Goal: Transaction & Acquisition: Purchase product/service

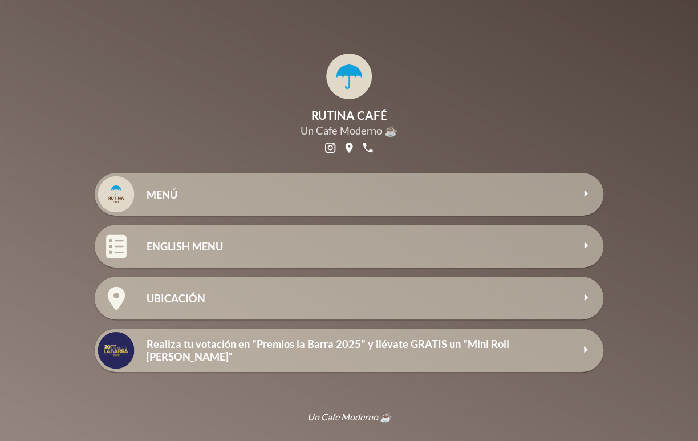
click at [221, 194] on h2 "MENÚ" at bounding box center [360, 194] width 426 height 13
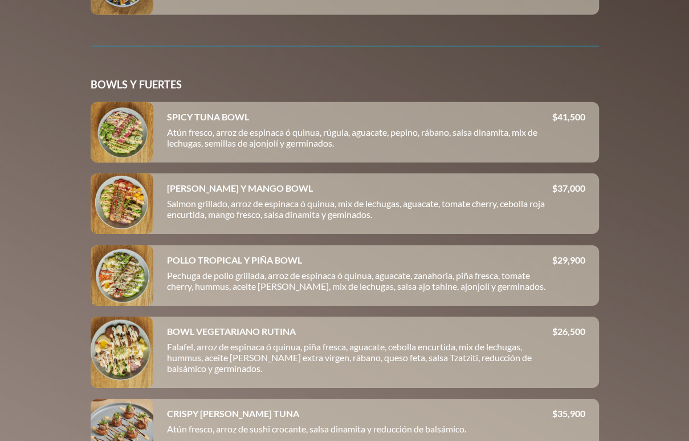
scroll to position [2052, 0]
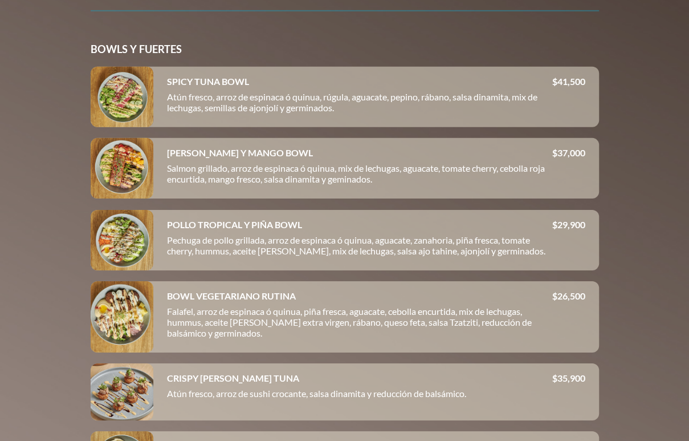
click at [569, 158] on p "$ 37,000" at bounding box center [568, 152] width 33 height 11
click at [131, 180] on div at bounding box center [122, 168] width 63 height 60
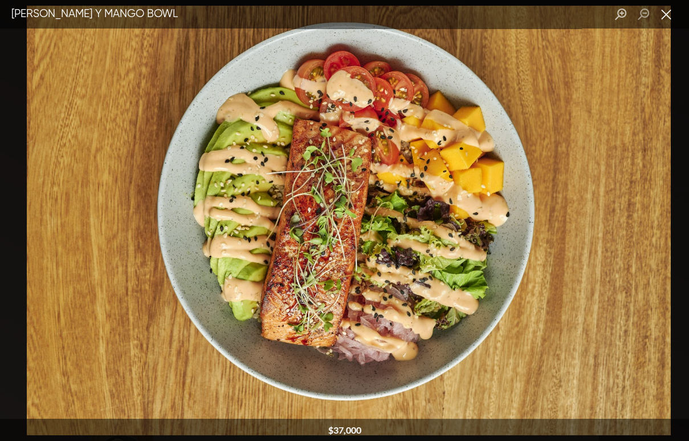
click at [670, 10] on button "Close lightbox" at bounding box center [666, 15] width 23 height 20
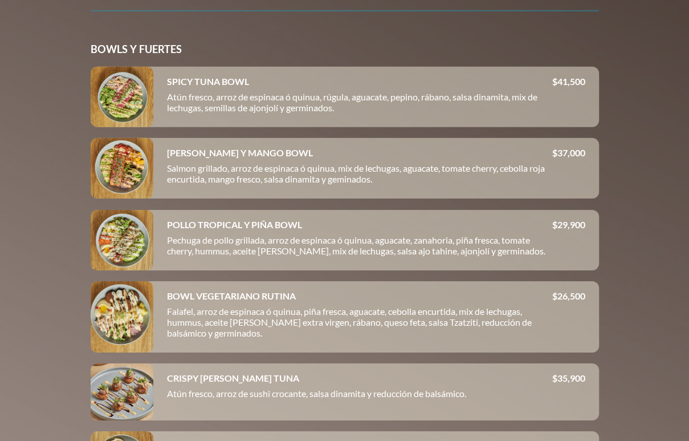
click at [140, 115] on div at bounding box center [122, 97] width 63 height 60
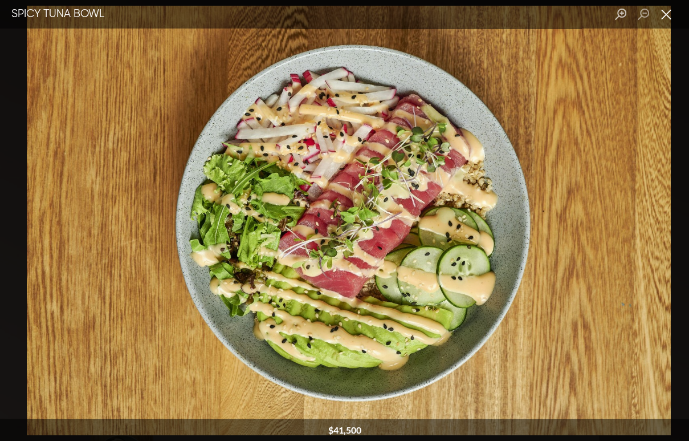
click at [665, 12] on button "Close lightbox" at bounding box center [666, 15] width 23 height 20
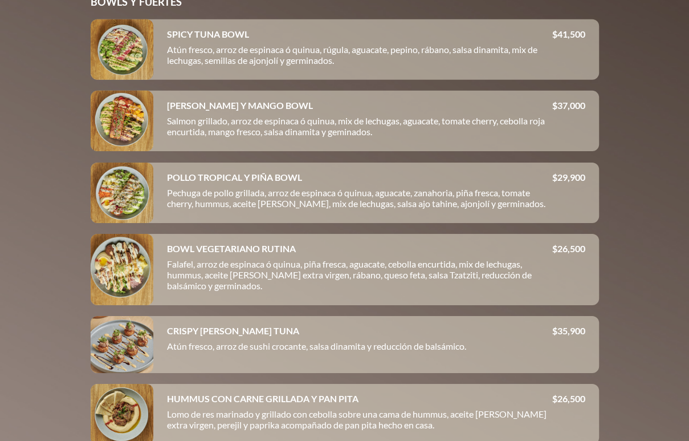
scroll to position [2109, 0]
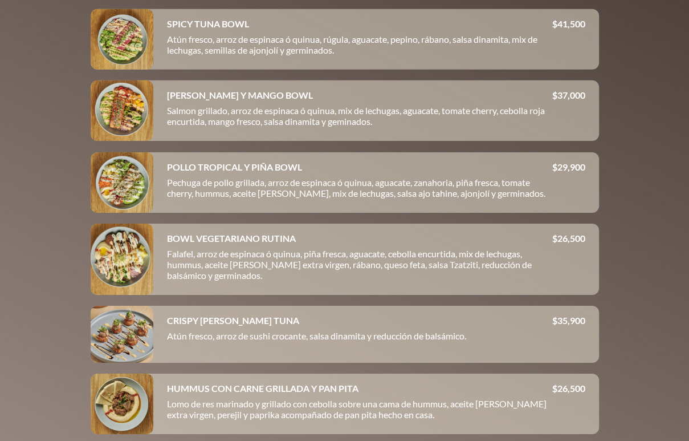
click at [114, 187] on div at bounding box center [122, 182] width 63 height 60
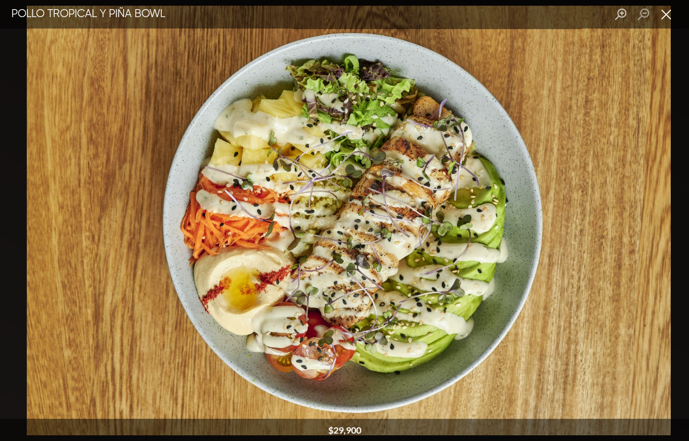
click at [667, 18] on button "Close lightbox" at bounding box center [666, 15] width 23 height 20
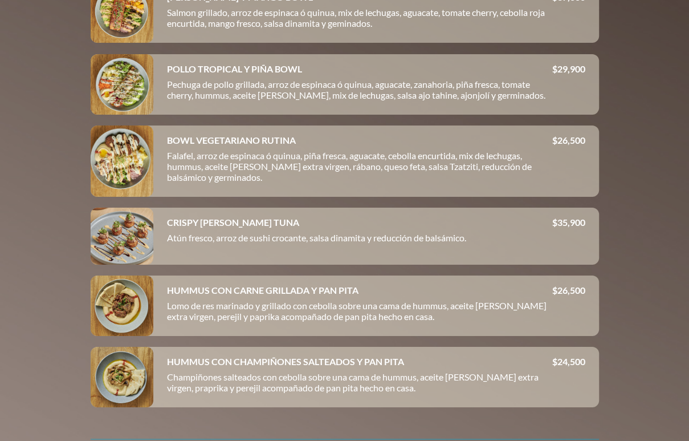
scroll to position [2223, 0]
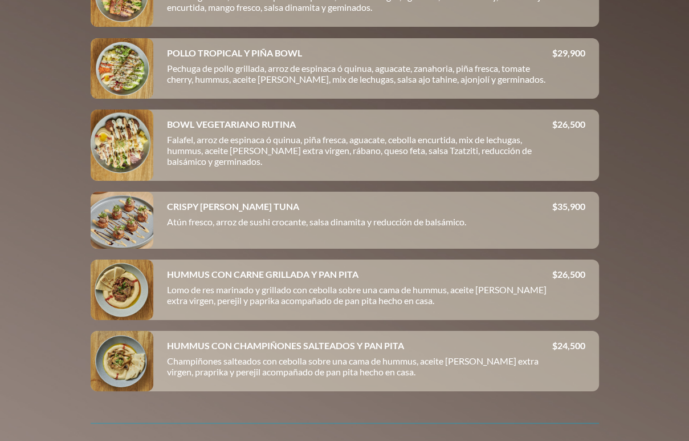
click at [113, 153] on div at bounding box center [122, 144] width 63 height 71
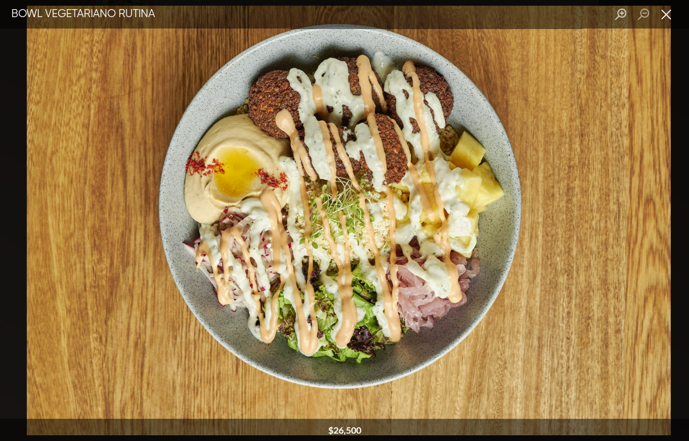
click at [661, 11] on button "Close lightbox" at bounding box center [666, 15] width 23 height 20
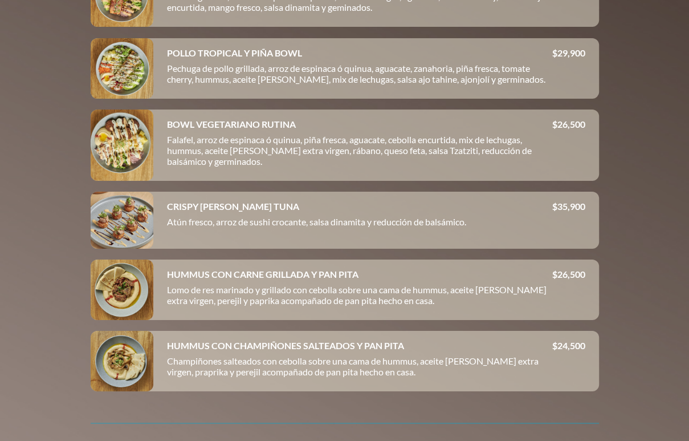
click at [133, 92] on div at bounding box center [122, 68] width 63 height 60
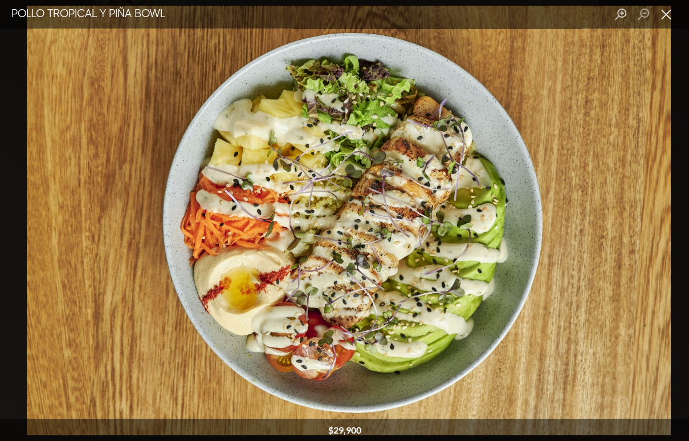
drag, startPoint x: 664, startPoint y: 18, endPoint x: 656, endPoint y: 22, distance: 8.9
click at [664, 18] on button "Close lightbox" at bounding box center [666, 15] width 23 height 20
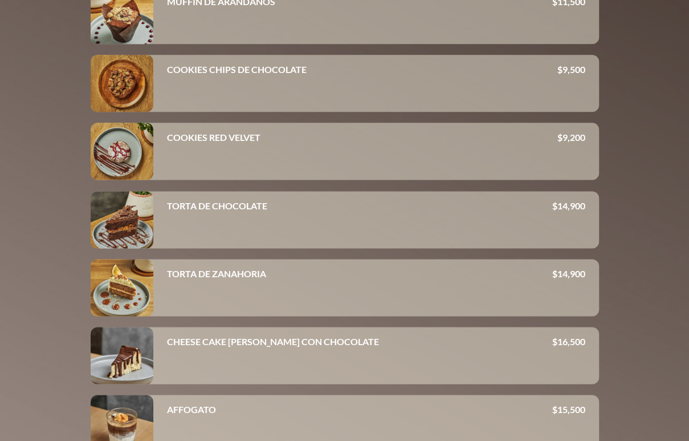
scroll to position [3648, 0]
